Goal: Task Accomplishment & Management: Complete application form

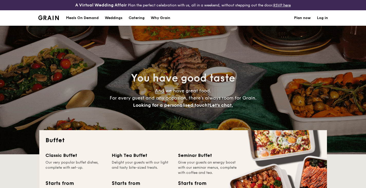
select select
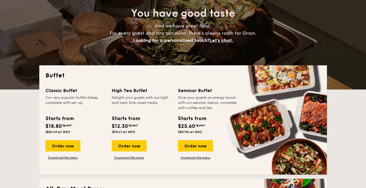
scroll to position [77, 0]
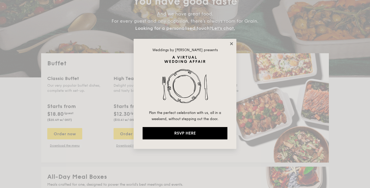
click at [231, 42] on icon at bounding box center [231, 43] width 5 height 5
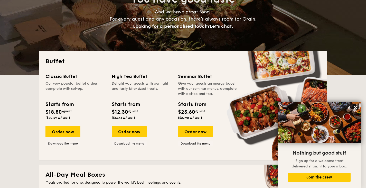
scroll to position [79, 0]
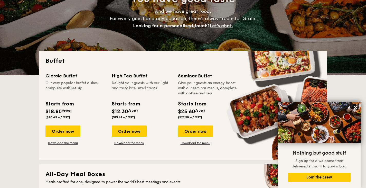
drag, startPoint x: 137, startPoint y: 133, endPoint x: 90, endPoint y: 94, distance: 61.2
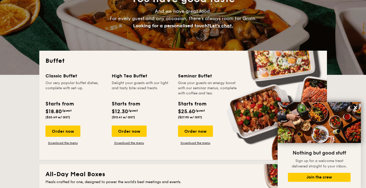
click at [90, 94] on div "Our very popular buffet dishes, complete with set-up." at bounding box center [75, 87] width 60 height 15
drag, startPoint x: 71, startPoint y: 132, endPoint x: 60, endPoint y: 137, distance: 11.6
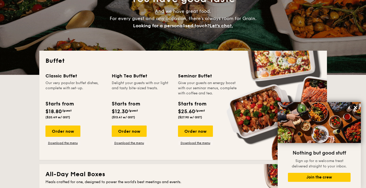
click at [60, 137] on div "Order now Download the menu" at bounding box center [62, 135] width 35 height 20
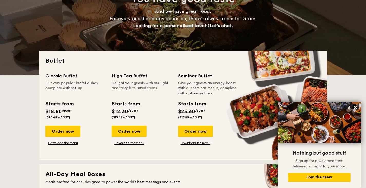
drag, startPoint x: 70, startPoint y: 142, endPoint x: 66, endPoint y: 139, distance: 5.0
click at [66, 139] on div "Order now Download the menu" at bounding box center [62, 135] width 35 height 20
click at [69, 143] on link "Download the menu" at bounding box center [62, 143] width 35 height 4
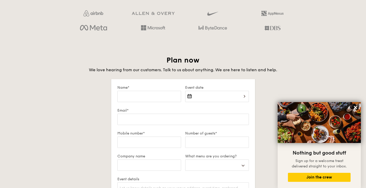
scroll to position [886, 0]
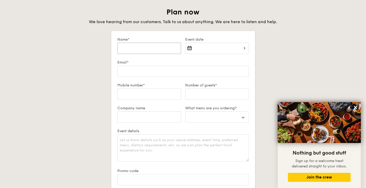
click at [168, 47] on input "Name*" at bounding box center [149, 48] width 64 height 11
type input "M"
select select
type input "Ma"
select select
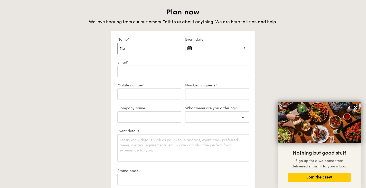
type input "Man"
select select
type input "Mand"
select select
type input "Mandy"
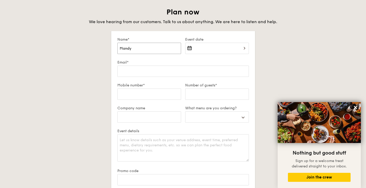
select select
type input "Mandy"
click at [211, 49] on div at bounding box center [217, 51] width 64 height 17
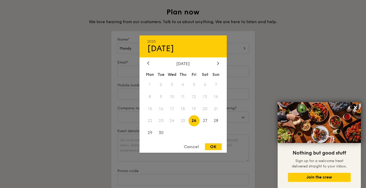
click at [194, 120] on span "26" at bounding box center [193, 120] width 11 height 11
click at [219, 145] on div "OK" at bounding box center [213, 146] width 17 height 7
type input "[DATE]"
select select
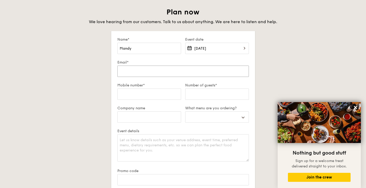
click at [182, 73] on input "Email*" at bounding box center [182, 70] width 131 height 11
type input "t"
select select
type input "ta"
select select
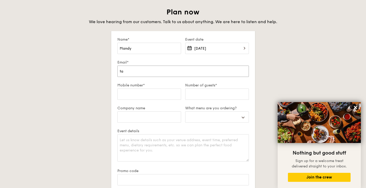
type input "tan"
select select
type input "tan."
select select
type input "tan.m"
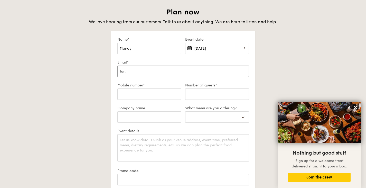
select select
type input "[DOMAIN_NAME]"
select select
type input "[DOMAIN_NAME]"
select select
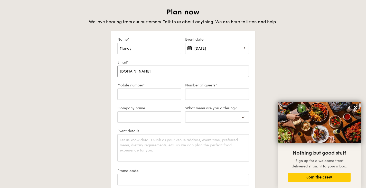
type input "tan.mand"
select select
type input "tan.[PERSON_NAME]"
select select
type input "tan.[PERSON_NAME]@"
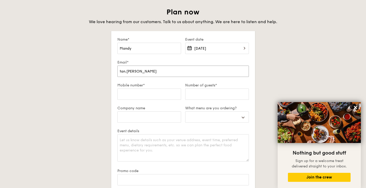
select select
type input "tan.mandy@a"
select select
type input "tan.mandy@ad"
select select
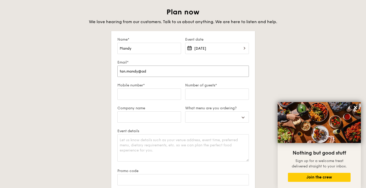
type input "tan.mandy@adl"
select select
type input "tan.mandy@adli"
select select
type input "tan.mandy@adlit"
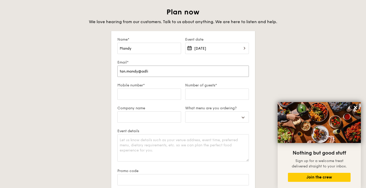
select select
type input "tan.mandy@adlitt"
select select
type input "tan.mandy@adlittl"
select select
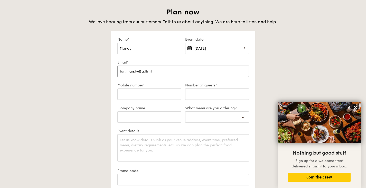
type input "tan.mandy@adlittle"
select select
type input "tan.mandy@adlittle."
select select
type input "tan.mandy@adlittle.c"
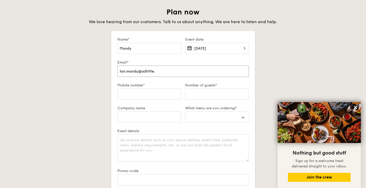
select select
type input "[EMAIL_ADDRESS][DOMAIN_NAME]"
select select
type input "[EMAIL_ADDRESS][DOMAIN_NAME]"
select select
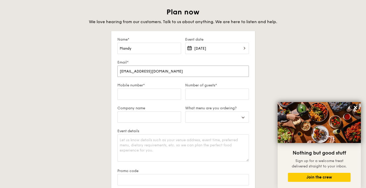
type input "[EMAIL_ADDRESS][DOMAIN_NAME]"
click at [226, 95] on input "Number of guests*" at bounding box center [217, 93] width 64 height 11
click at [158, 92] on input "Mobile number*" at bounding box center [149, 93] width 64 height 11
type input "9"
select select
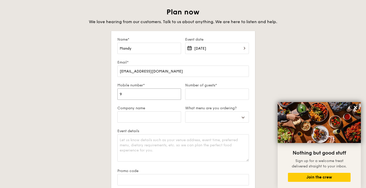
type input "94"
select select
type input "9"
select select
type input "92"
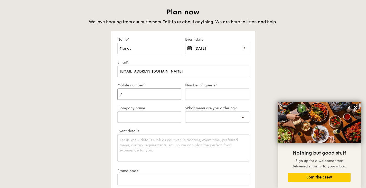
select select
type input "922"
select select
type input "9229"
select select
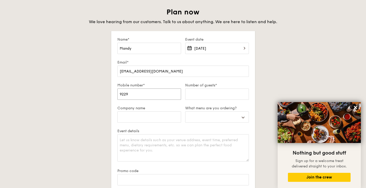
type input "92299"
select select
type input "922991"
select select
type input "9229913"
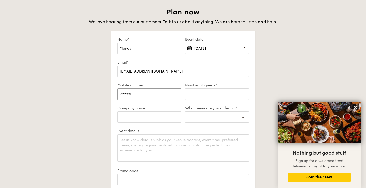
select select
type input "92299135"
select select
type input "92299135"
click at [196, 93] on input "Number of guests*" at bounding box center [217, 93] width 64 height 11
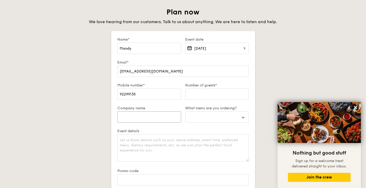
click at [163, 118] on input "Company name" at bounding box center [149, 116] width 64 height 11
type input "A"
select select
type input "Ar"
select select
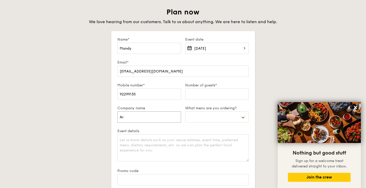
type input "Art"
select select
type input "Arth"
select select
type input "Arthu"
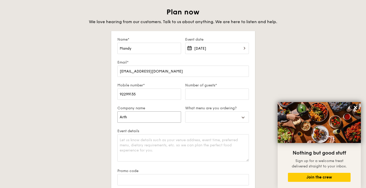
select select
type input "[PERSON_NAME]"
select select
type input "[PERSON_NAME]"
select select
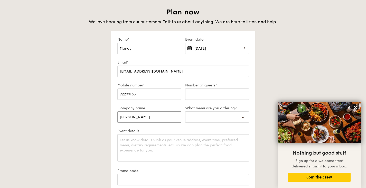
type input "[PERSON_NAME]"
select select
type input "[PERSON_NAME]"
select select
type input "[PERSON_NAME]"
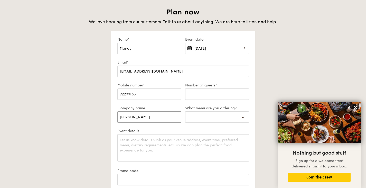
select select
type input "[PERSON_NAME] L"
select select
type input "[PERSON_NAME]"
select select
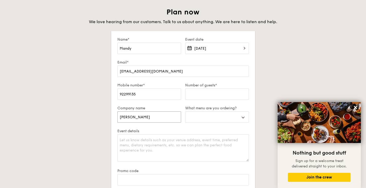
type input "[PERSON_NAME] Lit"
select select
type input "[PERSON_NAME]"
select select
type input "[PERSON_NAME] Littl"
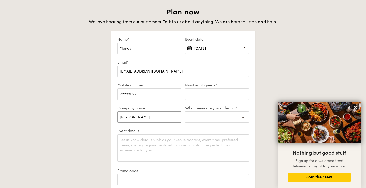
select select
type input "[PERSON_NAME]"
select select
type input "[PERSON_NAME]"
click at [212, 91] on input "Number of guests*" at bounding box center [217, 93] width 64 height 11
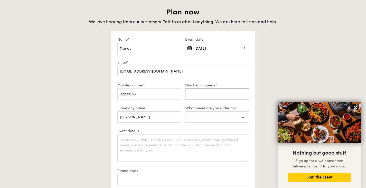
type input "3"
select select
type input "30"
select select
type input "30"
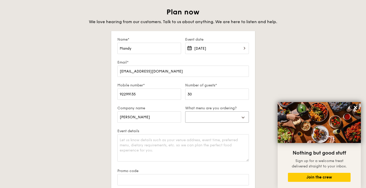
click at [224, 120] on select "Buffet Mini Buffet High Tea Canapés Meal Boxes Wedding" at bounding box center [217, 116] width 64 height 11
select select "buffet"
click at [185, 111] on select "Buffet Mini Buffet High Tea Canapés Meal Boxes Wedding" at bounding box center [217, 116] width 64 height 11
click at [231, 114] on select "Buffet Mini Buffet High Tea Canapés Meal Boxes Wedding" at bounding box center [217, 116] width 64 height 11
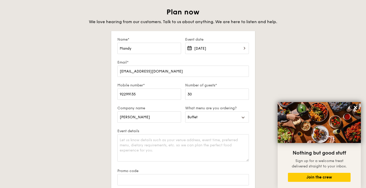
click at [265, 103] on div "Plan now We love hearing from our customers. Talk to us about anything. We are …" at bounding box center [182, 126] width 287 height 238
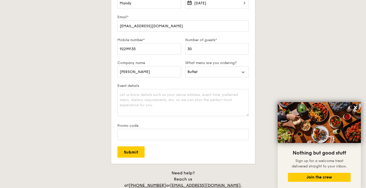
scroll to position [932, 0]
click at [238, 104] on textarea "Event details" at bounding box center [182, 102] width 131 height 27
click at [221, 98] on textarea "Event details" at bounding box center [182, 102] width 131 height 27
type textarea "A"
paste textarea "[STREET_ADDRESS]"
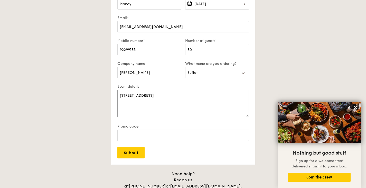
scroll to position [930, 0]
type textarea "[STREET_ADDRESS]"
drag, startPoint x: 209, startPoint y: 96, endPoint x: 114, endPoint y: 93, distance: 94.7
click at [114, 93] on form "Name* Mandy Event date [DATE] Email* [EMAIL_ADDRESS][DOMAIN_NAME] Mobile number…" at bounding box center [183, 76] width 144 height 178
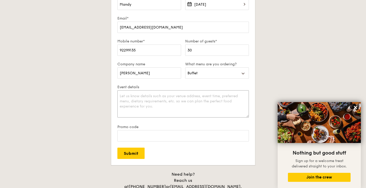
paste textarea "[STREET_ADDRESS]"
click at [158, 101] on textarea "[STREET_ADDRESS] Dietary restrictions - several people with dairy, nuts and she…" at bounding box center [182, 103] width 131 height 27
click at [242, 101] on textarea "[STREET_ADDRESS] Dietary restrictions - few people with dairy, nuts and shellfi…" at bounding box center [182, 103] width 131 height 27
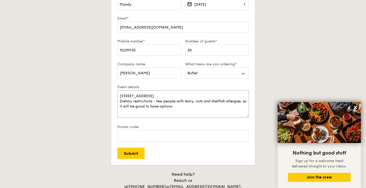
click at [120, 95] on textarea "[STREET_ADDRESS] Dietary restrictions - few people with dairy, nuts and shellfi…" at bounding box center [182, 103] width 131 height 27
click at [179, 110] on textarea "[STREET_ADDRESS] Dietary restrictions - few people with dairy, nuts and shellfi…" at bounding box center [182, 103] width 131 height 27
type textarea "[STREET_ADDRESS] Dietary restrictions - few people with dairy, nuts and shellfi…"
click at [119, 95] on textarea "[STREET_ADDRESS] Dietary restrictions - few people with dairy, nuts and shellfi…" at bounding box center [182, 103] width 131 height 27
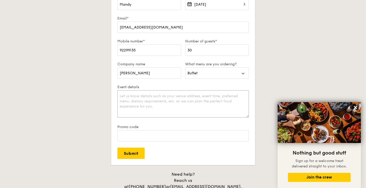
click at [120, 96] on textarea "Event details" at bounding box center [182, 103] width 131 height 27
paste textarea "[STREET_ADDRESS] Dietary restrictions - few people with dairy, nuts and shellfi…"
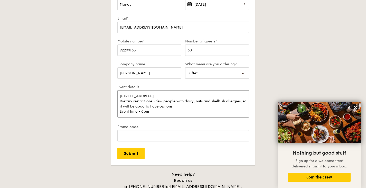
click at [164, 116] on textarea "[STREET_ADDRESS] Dietary restrictions - few people with dairy, nuts and shellfi…" at bounding box center [182, 103] width 131 height 27
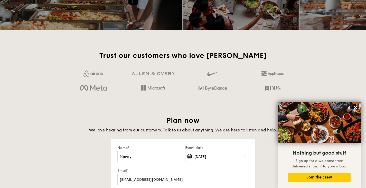
scroll to position [778, 0]
type textarea "[STREET_ADDRESS] Dietary restrictions - few people with dairy, nuts and shellfi…"
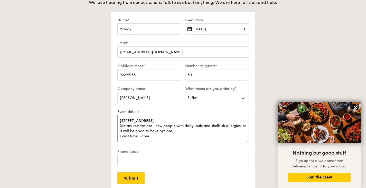
scroll to position [917, 0]
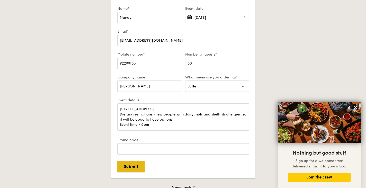
click at [137, 168] on input "Submit" at bounding box center [130, 165] width 27 height 11
select select
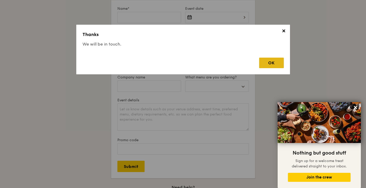
click at [275, 62] on div "OK" at bounding box center [271, 62] width 25 height 11
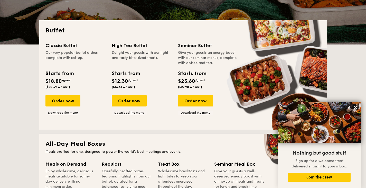
scroll to position [38, 0]
